Goal: Task Accomplishment & Management: Manage account settings

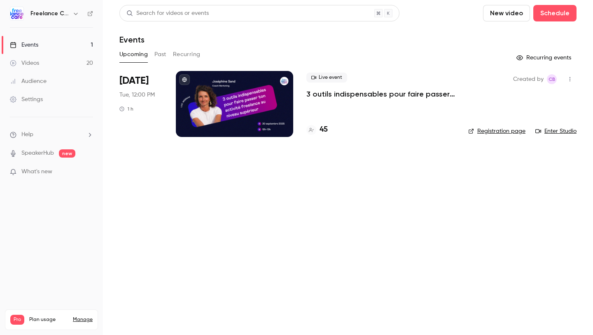
click at [370, 95] on p "3 outils indispensables pour faire passer ton activité freelance au niveau supé…" at bounding box center [381, 94] width 149 height 10
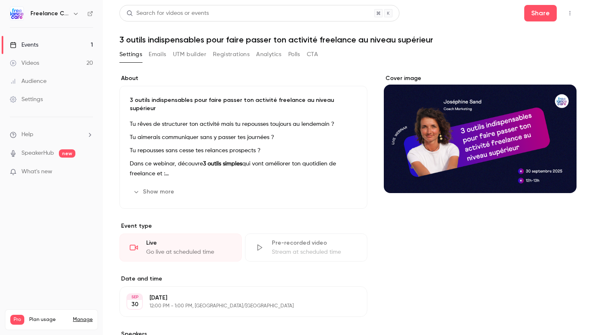
click at [202, 52] on button "UTM builder" at bounding box center [189, 54] width 33 height 13
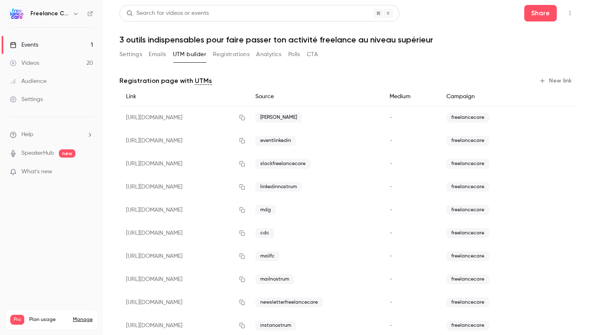
scroll to position [20, 0]
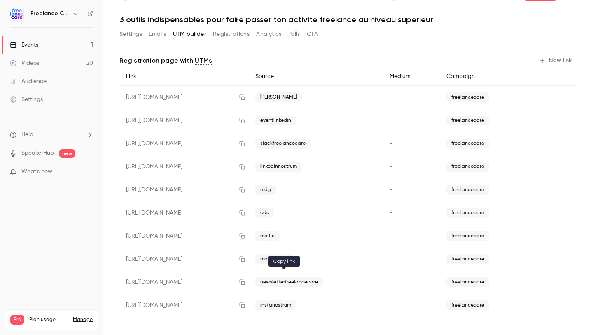
click at [245, 284] on icon "button" at bounding box center [242, 281] width 5 height 5
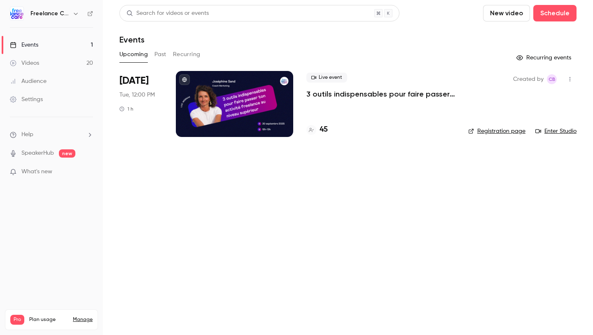
click at [354, 97] on p "3 outils indispensables pour faire passer ton activité freelance au niveau supé…" at bounding box center [381, 94] width 149 height 10
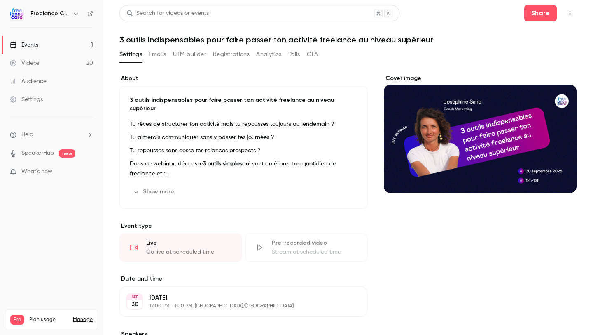
click at [225, 58] on button "Registrations" at bounding box center [231, 54] width 37 height 13
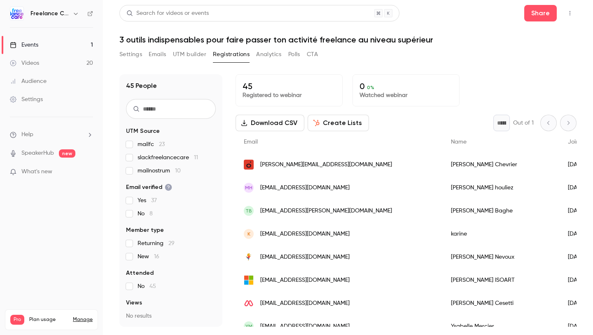
click at [182, 57] on button "UTM builder" at bounding box center [189, 54] width 33 height 13
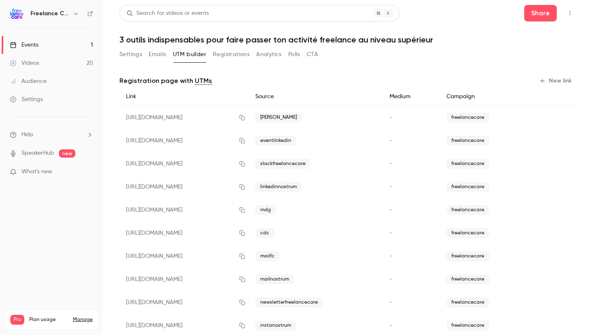
scroll to position [20, 0]
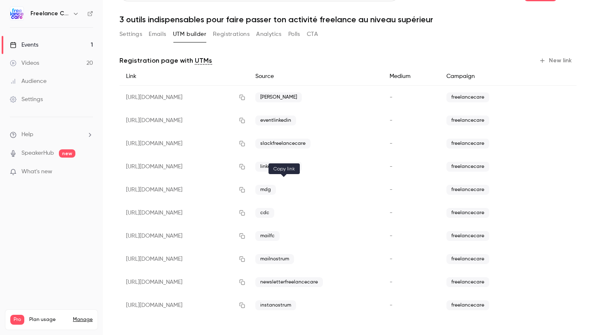
click at [246, 191] on icon "button" at bounding box center [242, 190] width 7 height 6
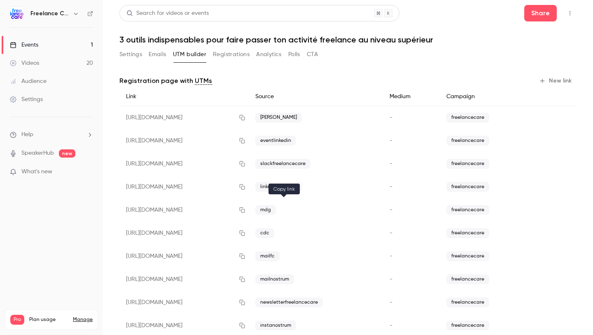
click at [246, 211] on icon "button" at bounding box center [242, 210] width 7 height 6
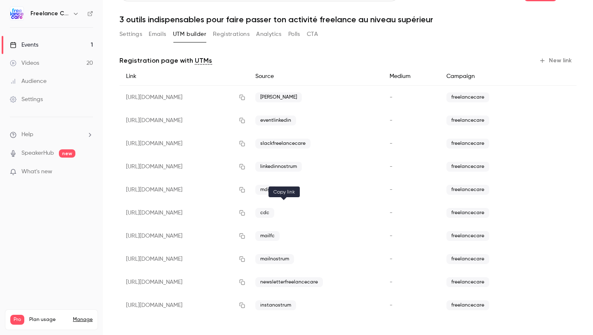
click at [246, 215] on icon "button" at bounding box center [242, 213] width 7 height 6
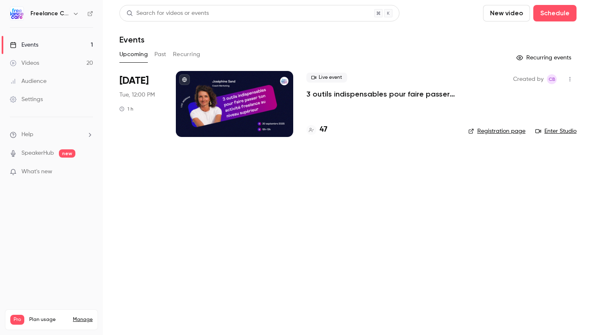
click at [328, 93] on p "3 outils indispensables pour faire passer ton activité freelance au niveau supé…" at bounding box center [381, 94] width 149 height 10
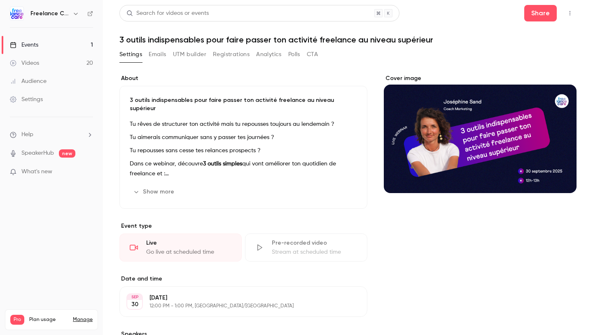
click at [289, 41] on h1 "3 outils indispensables pour faire passer ton activité freelance au niveau supé…" at bounding box center [348, 40] width 457 height 10
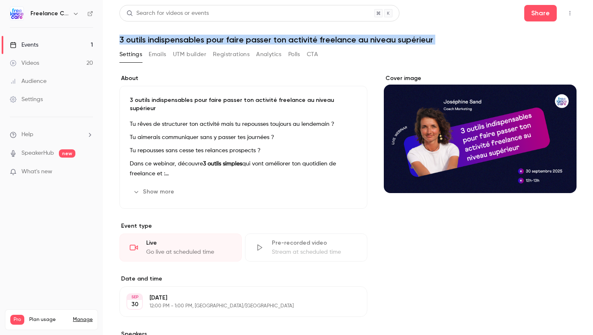
click at [289, 41] on h1 "3 outils indispensables pour faire passer ton activité freelance au niveau supé…" at bounding box center [348, 40] width 457 height 10
copy div "3 outils indispensables pour faire passer ton activité freelance au niveau supé…"
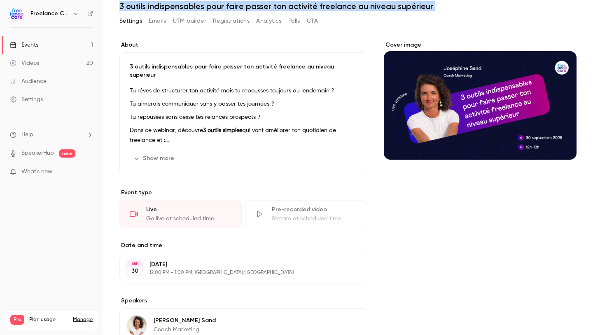
scroll to position [34, 0]
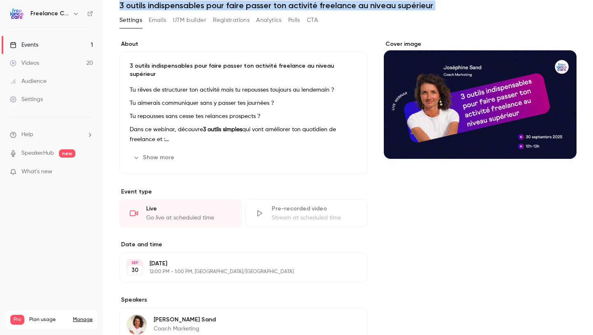
click at [154, 152] on button "Show more" at bounding box center [154, 157] width 49 height 13
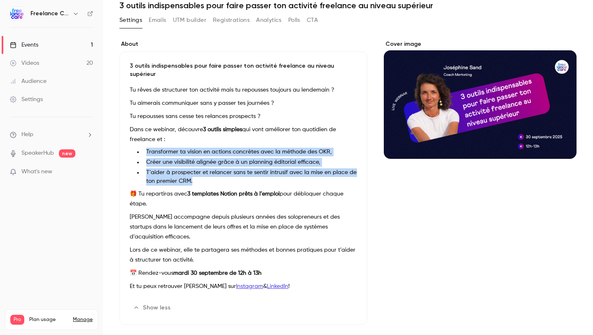
drag, startPoint x: 211, startPoint y: 172, endPoint x: 147, endPoint y: 144, distance: 70.3
click at [147, 148] on ul "Transformer ta vision en actions concrètes avec la méthode des OKR, Créer une v…" at bounding box center [243, 167] width 227 height 38
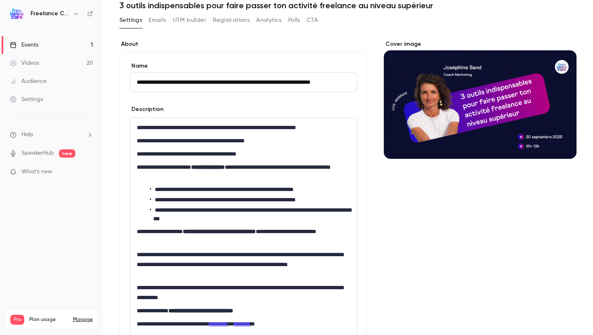
scroll to position [0, 0]
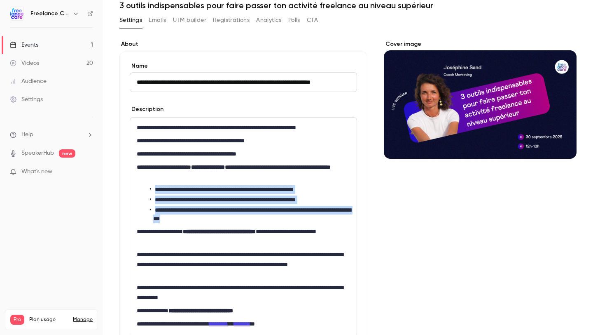
drag, startPoint x: 153, startPoint y: 191, endPoint x: 250, endPoint y: 218, distance: 100.0
click at [250, 218] on ul "**********" at bounding box center [243, 204] width 213 height 38
copy ul "**********"
